Goal: Information Seeking & Learning: Learn about a topic

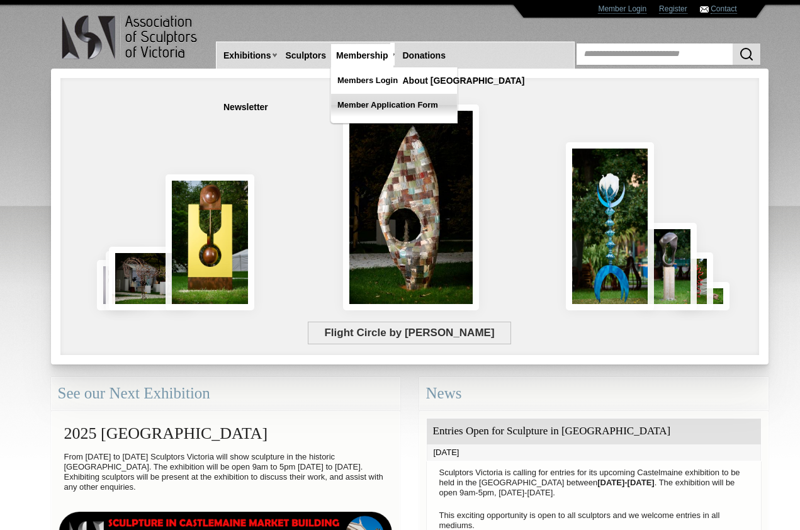
click at [378, 106] on link "Member Application Form" at bounding box center [394, 105] width 126 height 23
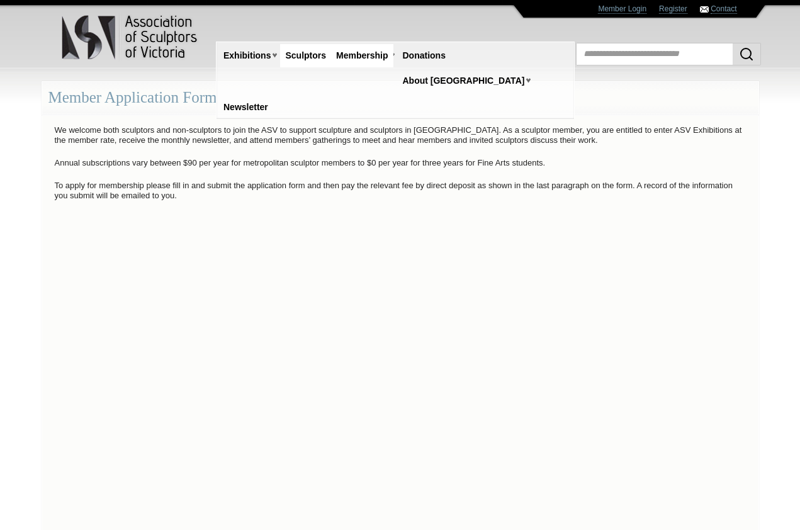
click at [307, 50] on link "Sculptors" at bounding box center [305, 55] width 51 height 23
click at [307, 55] on link "Sculptors" at bounding box center [305, 55] width 51 height 23
click at [312, 54] on link "Sculptors" at bounding box center [305, 55] width 51 height 23
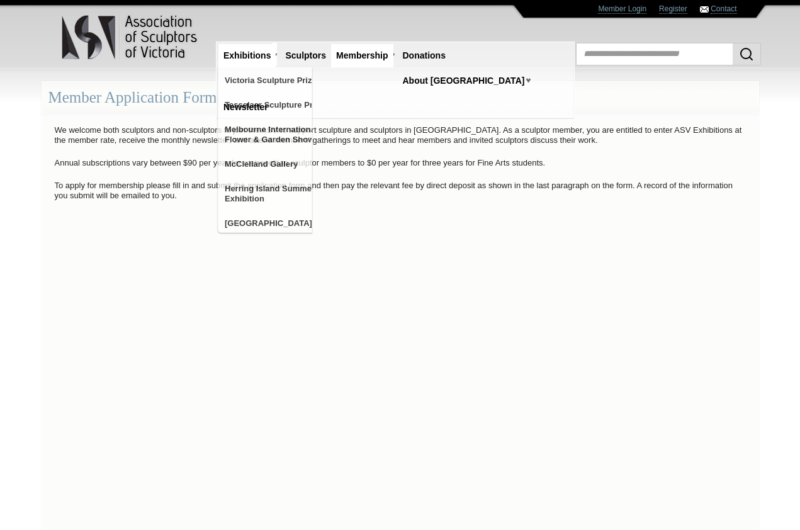
click at [243, 54] on link "Exhibitions" at bounding box center [246, 55] width 57 height 23
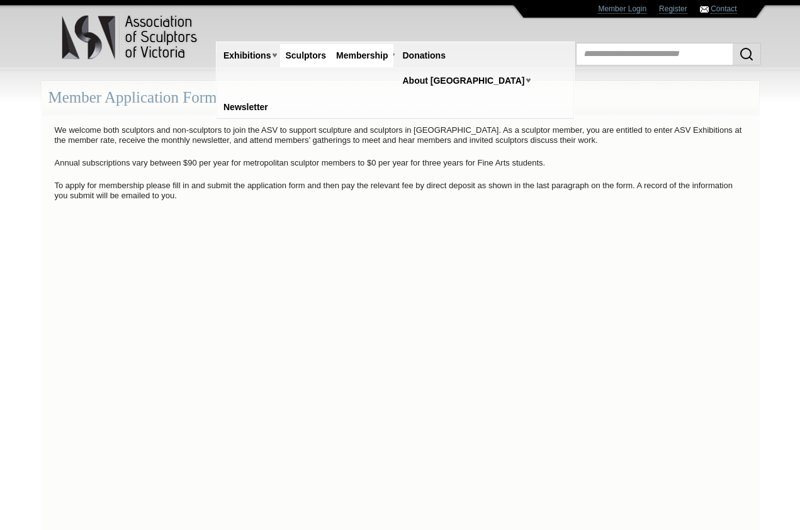
click at [301, 55] on link "Sculptors" at bounding box center [305, 55] width 51 height 23
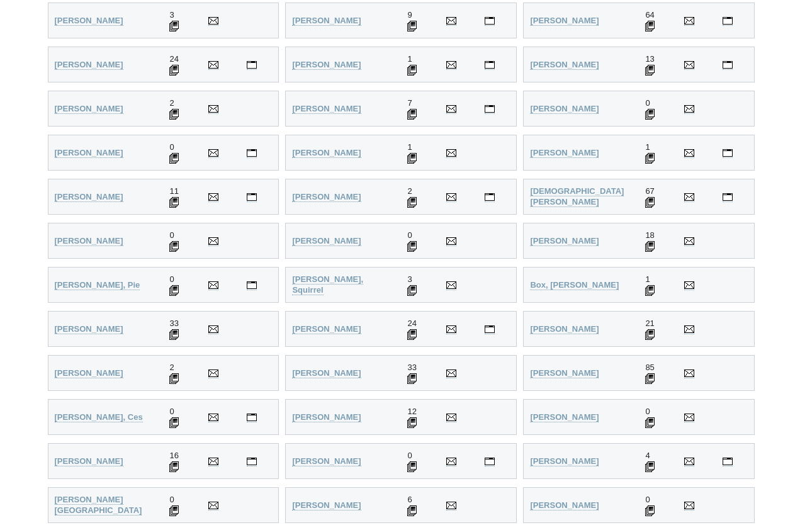
scroll to position [411, 0]
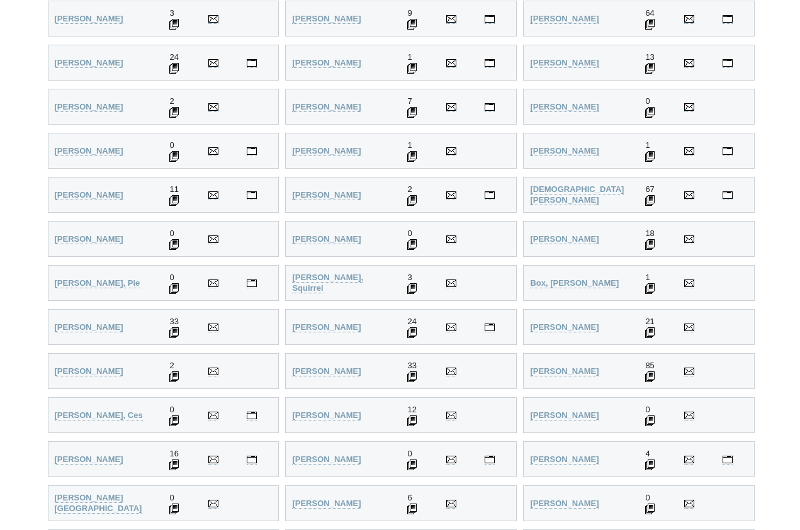
click at [174, 191] on td "11" at bounding box center [182, 194] width 38 height 35
click at [174, 184] on span "11" at bounding box center [173, 188] width 9 height 9
click at [81, 191] on strong "Basham, Lois" at bounding box center [89, 194] width 69 height 9
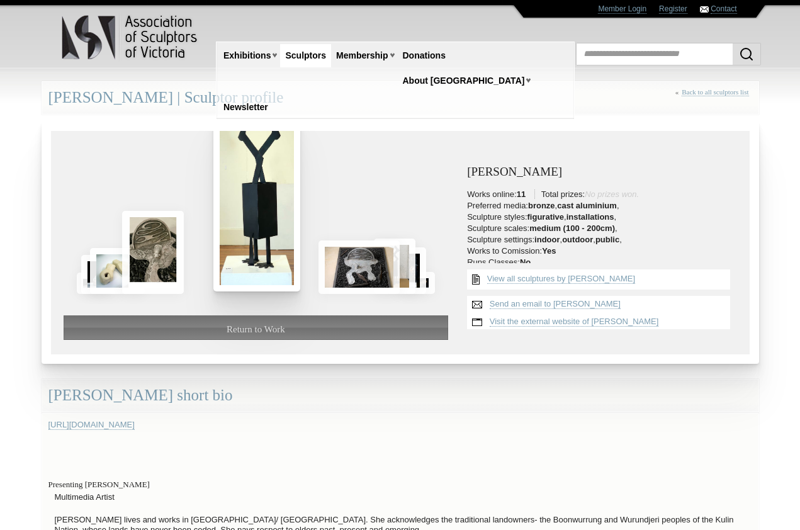
click at [257, 186] on img at bounding box center [256, 196] width 87 height 191
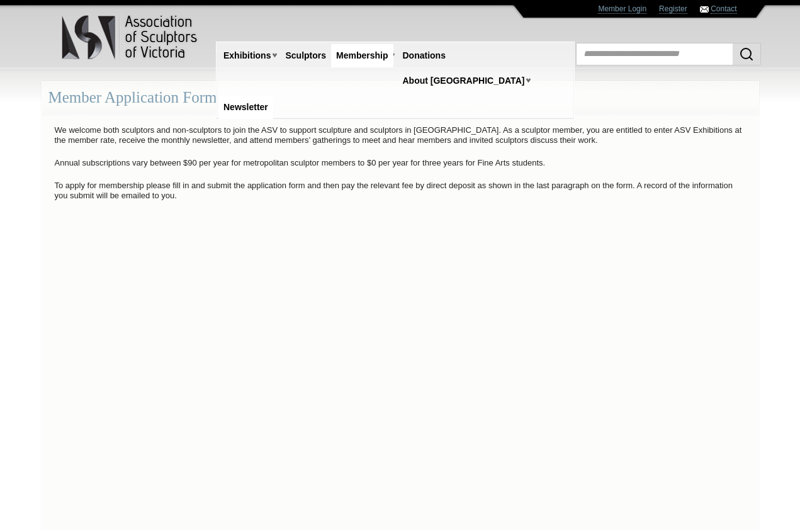
click at [273, 96] on link "Newsletter" at bounding box center [245, 107] width 55 height 23
